Goal: Transaction & Acquisition: Purchase product/service

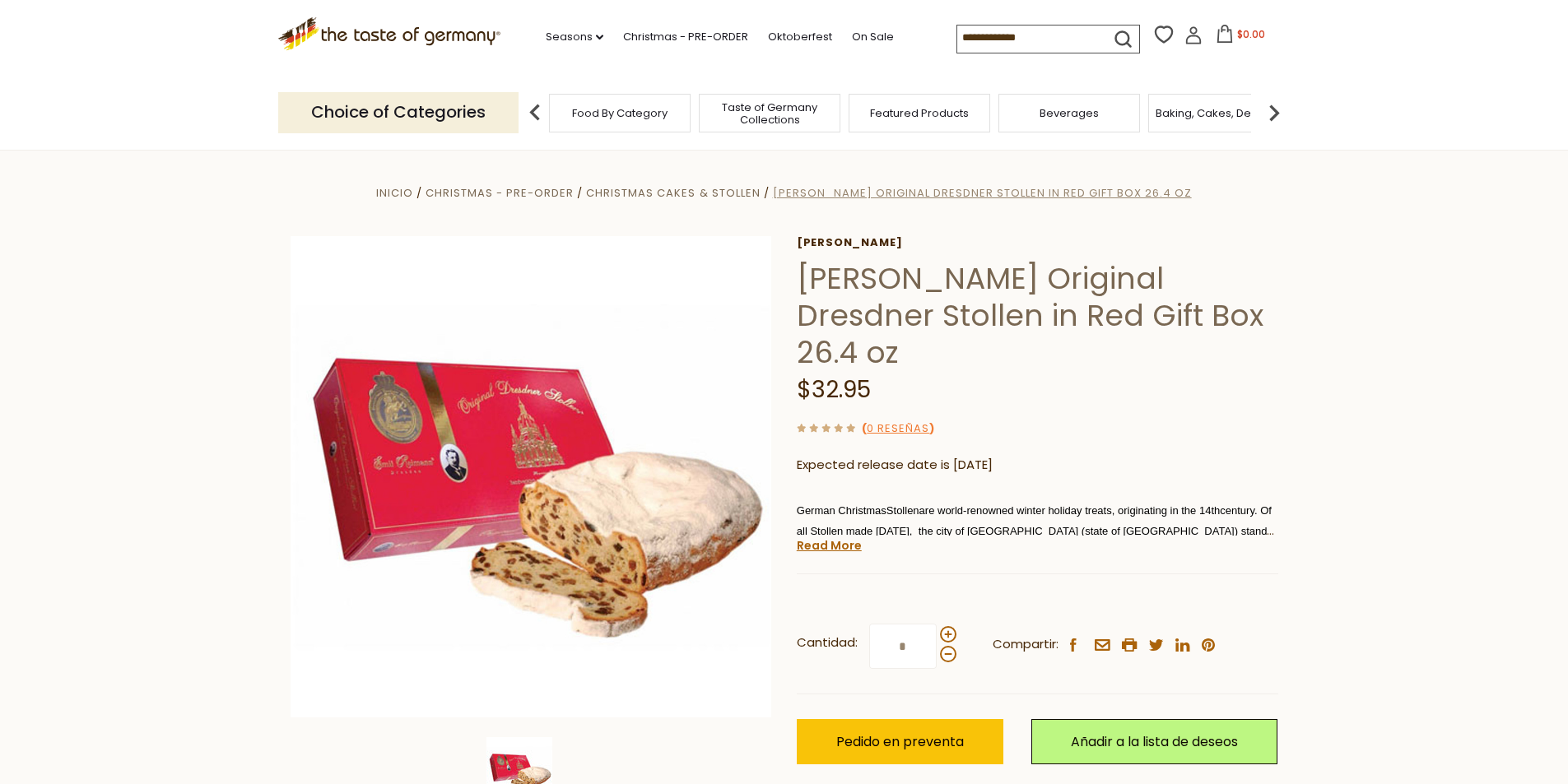
click at [893, 194] on span "[PERSON_NAME] Original Dresdner Stollen in Red Gift Box 26.4 oz" at bounding box center [982, 193] width 419 height 16
click at [766, 120] on span "Taste of Germany Collections" at bounding box center [769, 113] width 132 height 25
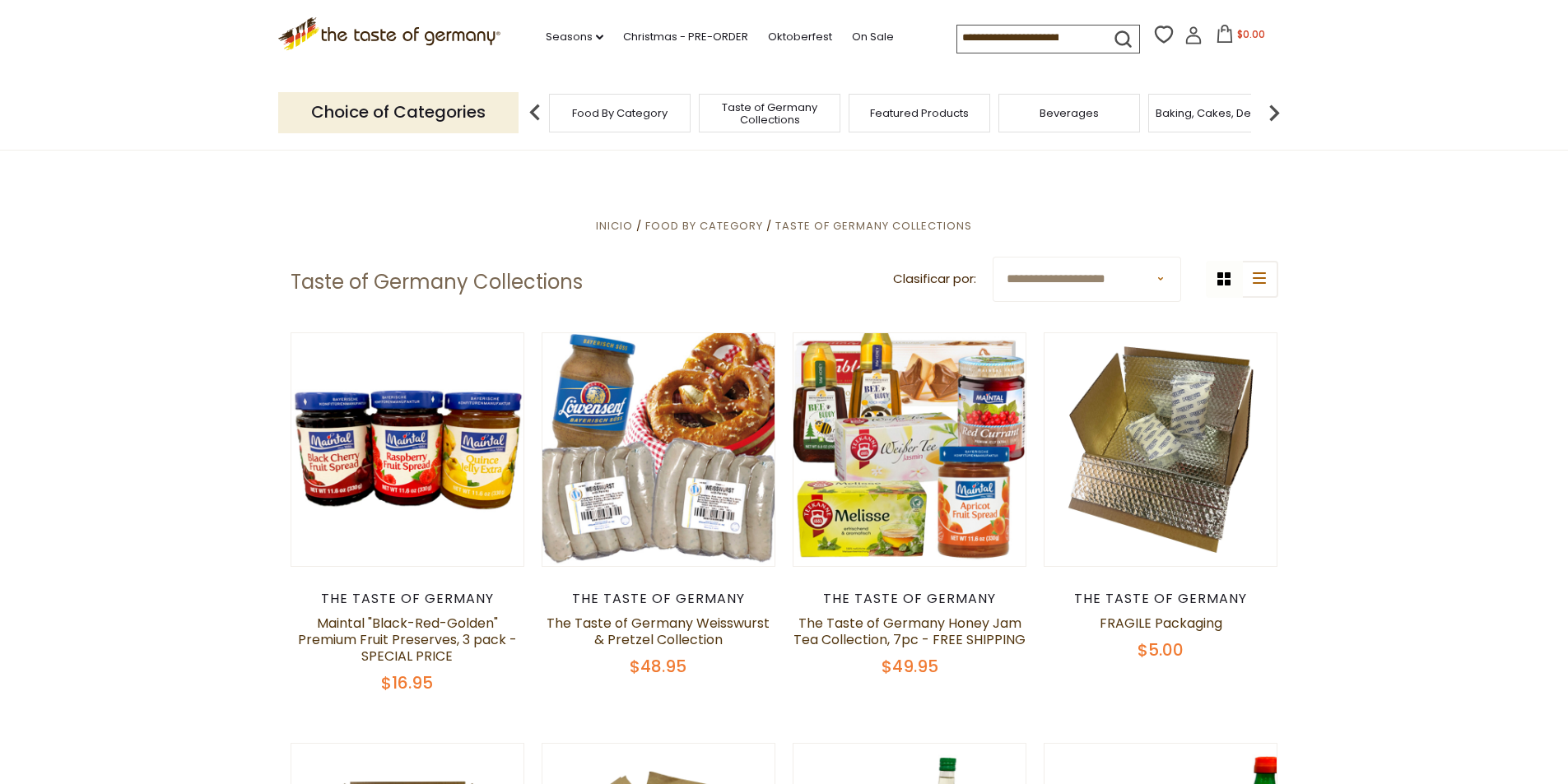
click at [597, 124] on div "Food By Category" at bounding box center [620, 113] width 142 height 39
click at [912, 128] on div "Featured Products" at bounding box center [920, 113] width 142 height 39
click at [1089, 38] on input at bounding box center [1026, 37] width 139 height 23
